Goal: Register for event/course

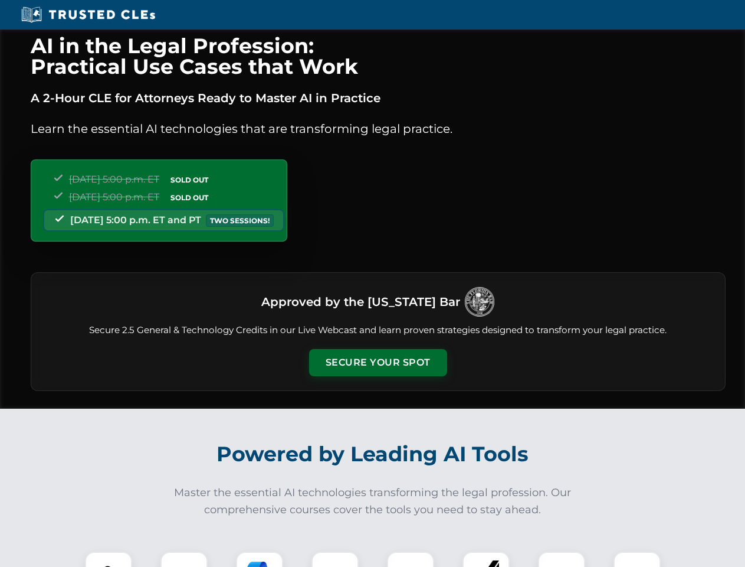
click at [378, 362] on button "Secure Your Spot" at bounding box center [378, 362] width 138 height 27
click at [109, 559] on img at bounding box center [108, 575] width 34 height 34
click at [184, 559] on div at bounding box center [184, 574] width 47 height 47
